Goal: Information Seeking & Learning: Learn about a topic

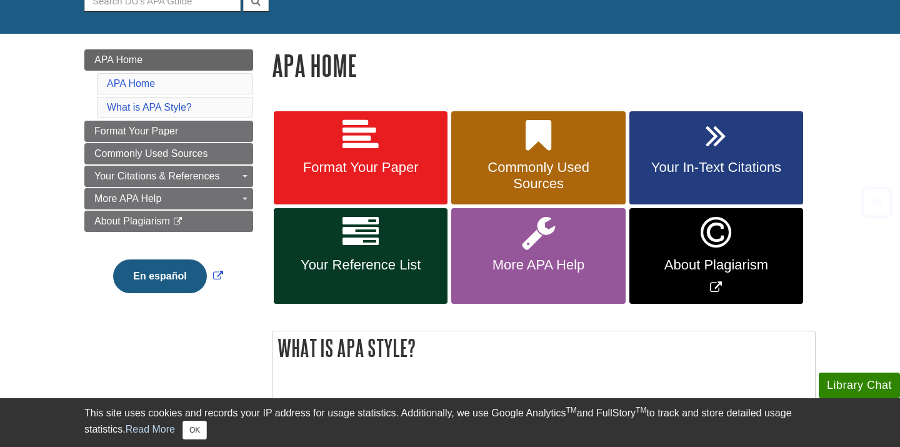
scroll to position [139, 0]
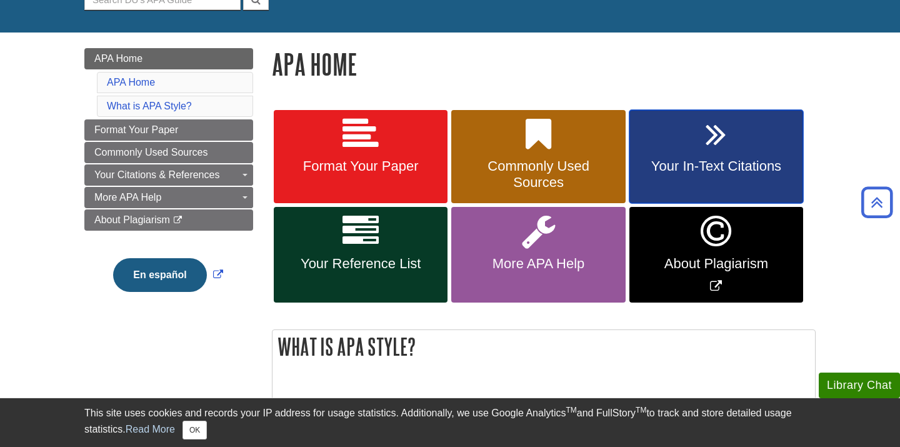
click at [725, 164] on span "Your In-Text Citations" at bounding box center [716, 166] width 155 height 16
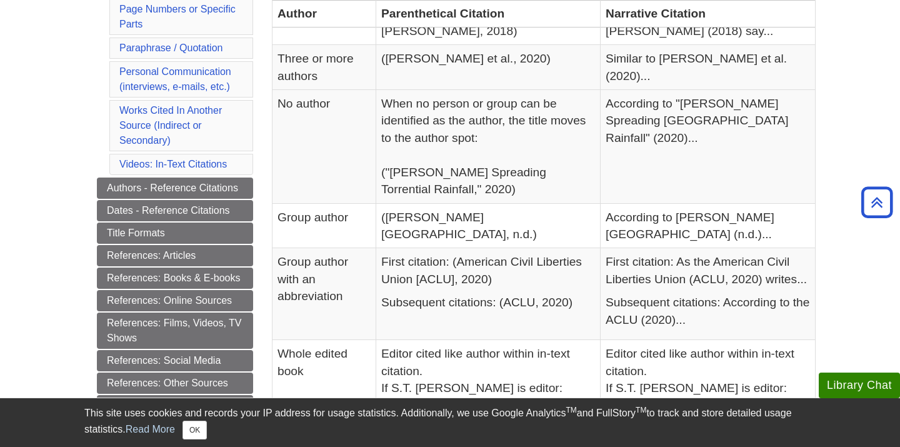
scroll to position [394, 0]
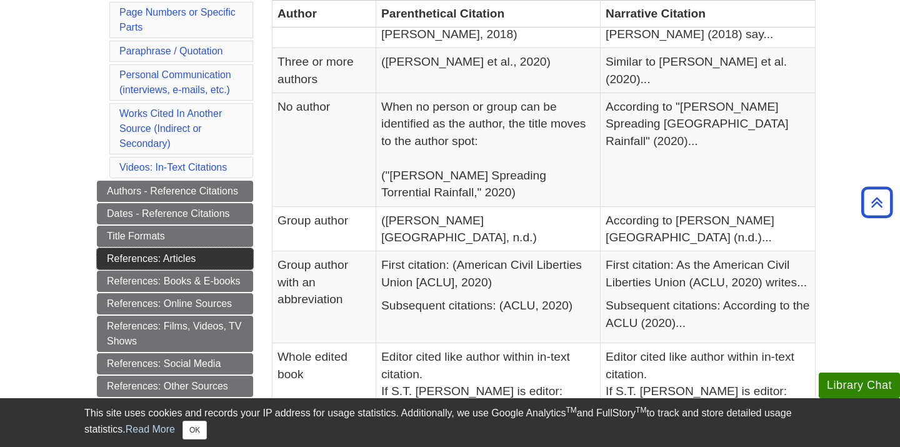
click at [206, 258] on link "References: Articles" at bounding box center [175, 258] width 156 height 21
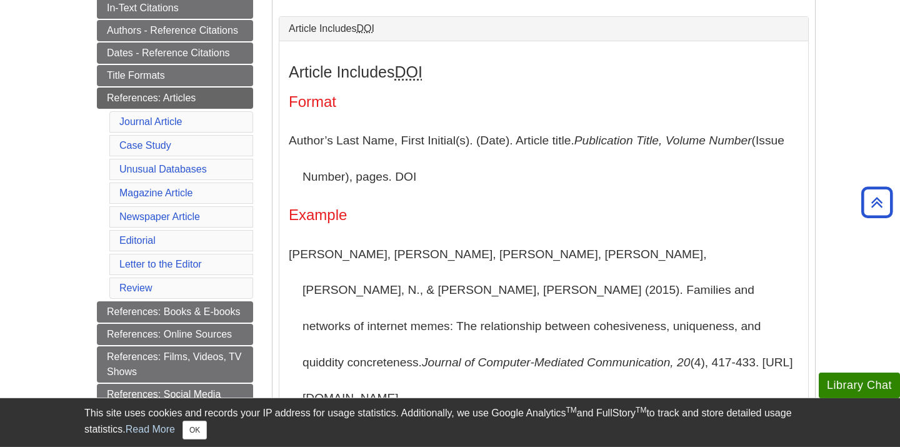
scroll to position [288, 0]
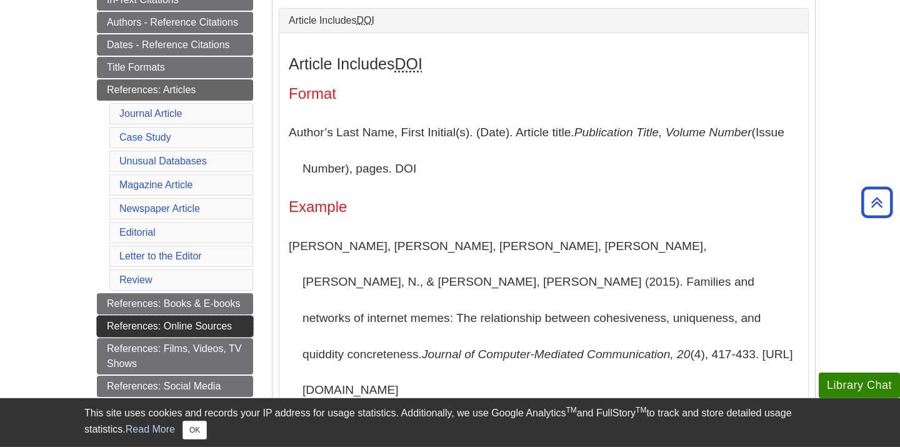
click at [204, 325] on link "References: Online Sources" at bounding box center [175, 326] width 156 height 21
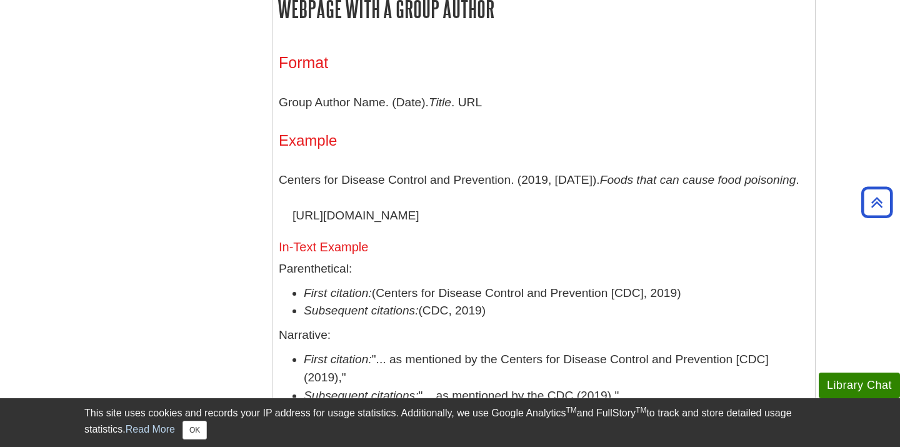
scroll to position [1269, 0]
